Goal: Transaction & Acquisition: Purchase product/service

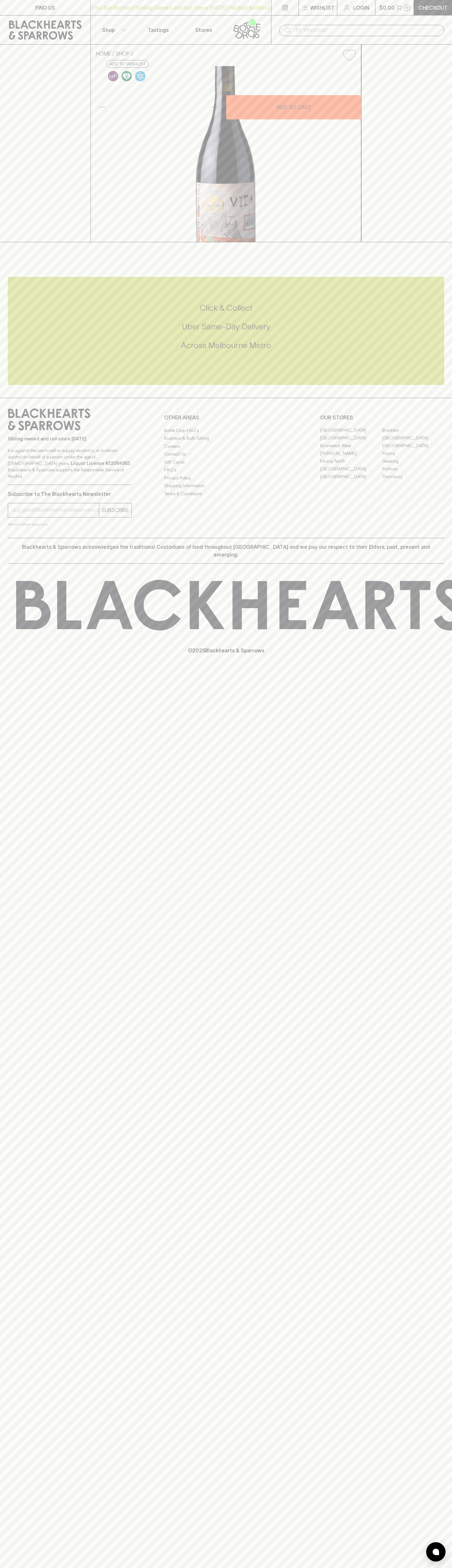
click at [401, 7] on icon "button" at bounding box center [398, 7] width 5 height 4
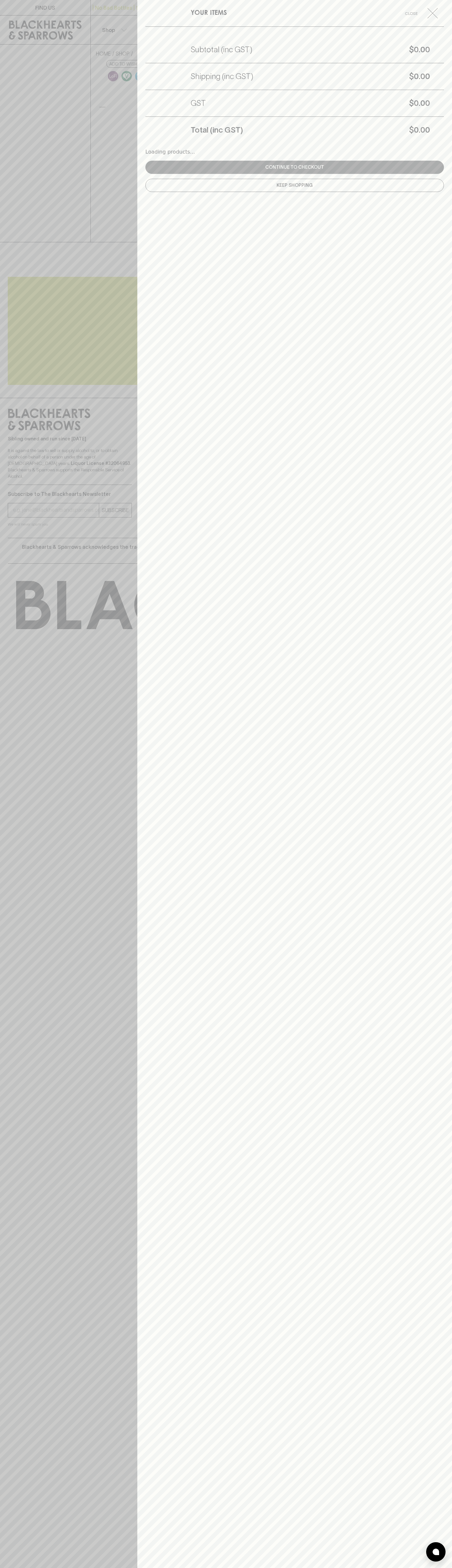
click at [437, 1017] on div "YOUR ITEMS Close Subtotal (inc GST) $0.00 Shipping (inc GST) $0.00 GST $0.00 To…" at bounding box center [294, 784] width 314 height 1568
click at [65, 1567] on html "FIND US | No Bad Bottles | Sibling Owned and Run Since 2006 | No Bad Bottles | …" at bounding box center [226, 784] width 452 height 1568
click at [4, 172] on div at bounding box center [226, 784] width 452 height 1568
